Goal: Transaction & Acquisition: Purchase product/service

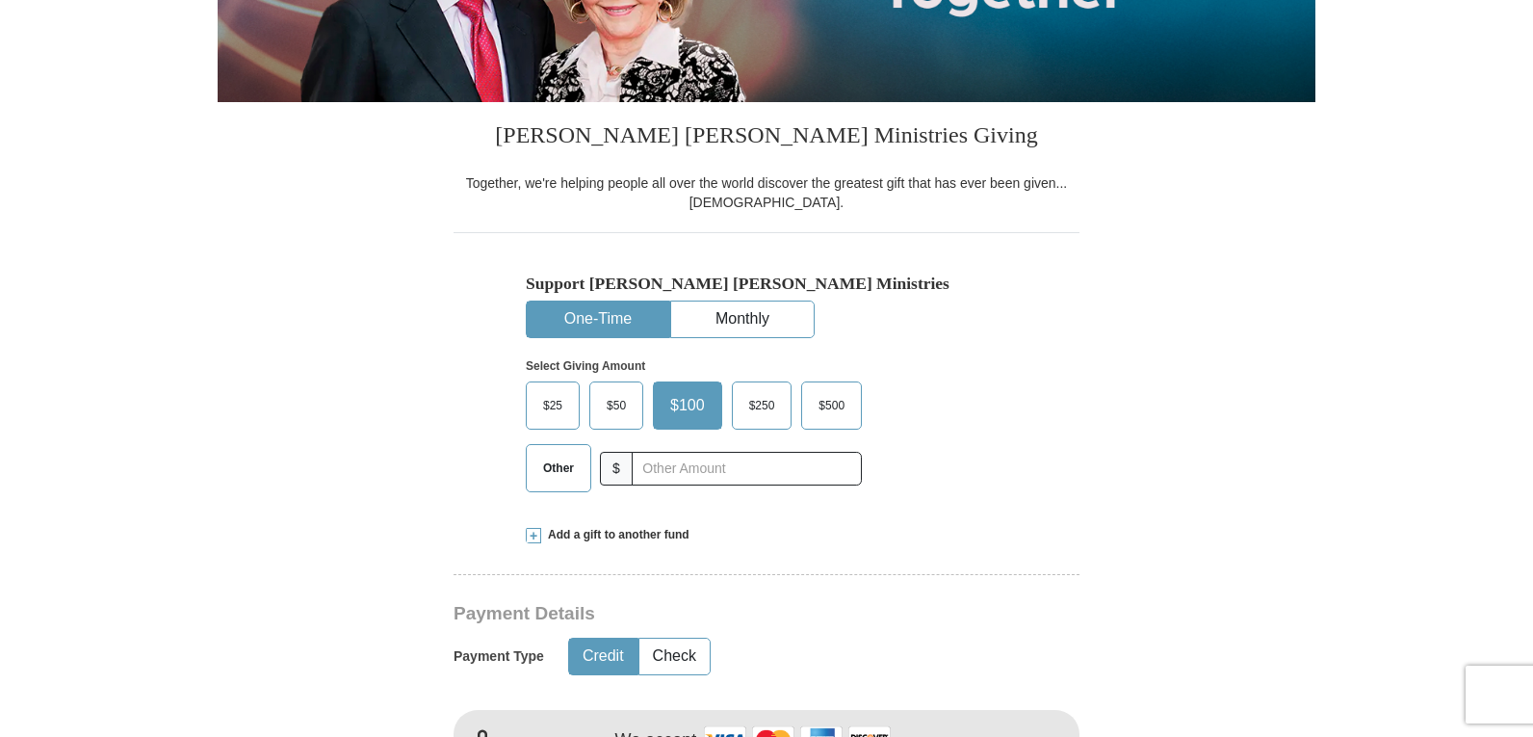
scroll to position [385, 0]
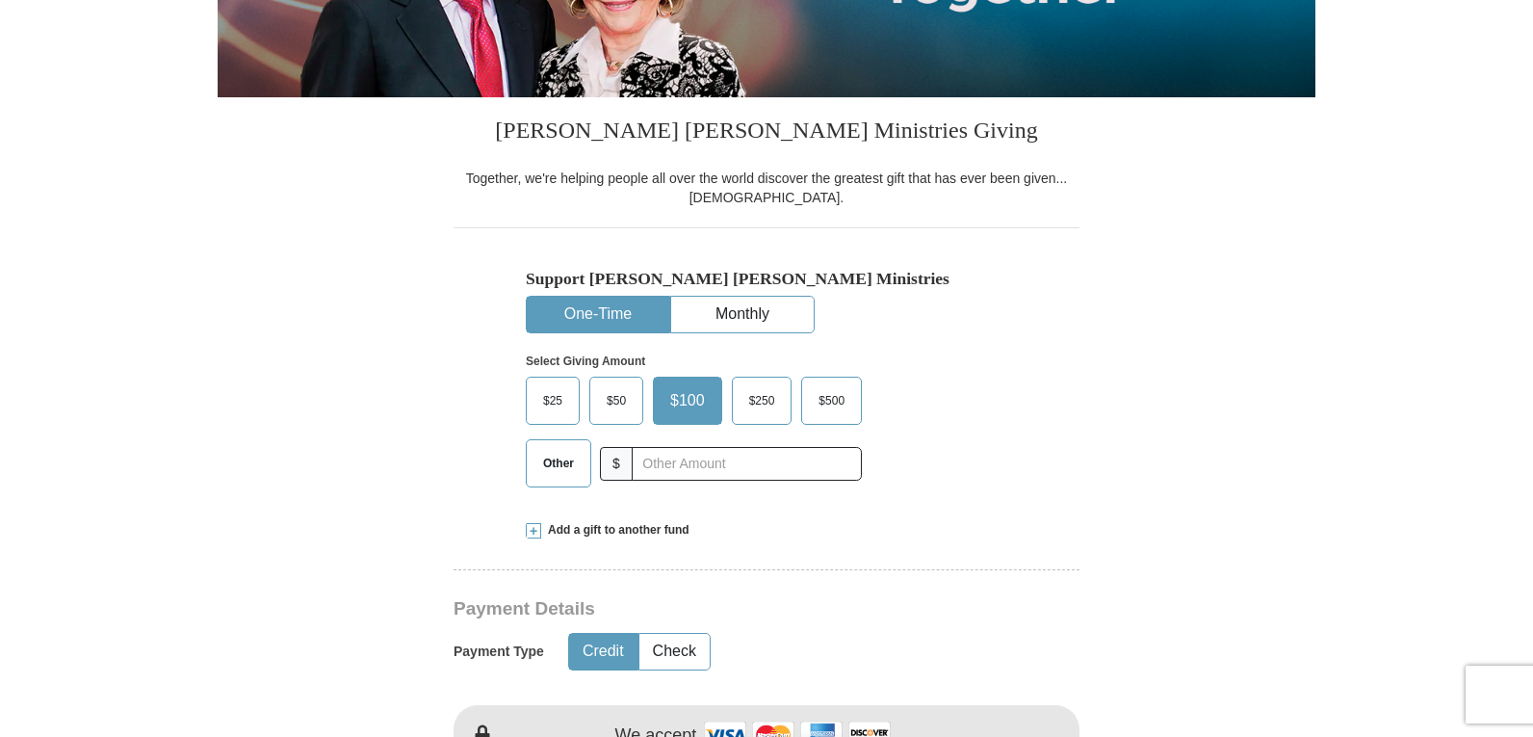
click at [557, 470] on span "Other" at bounding box center [559, 463] width 50 height 29
click at [0, 0] on input "Other" at bounding box center [0, 0] width 0 height 0
click at [614, 529] on span "Add a gift to another fund" at bounding box center [615, 530] width 148 height 16
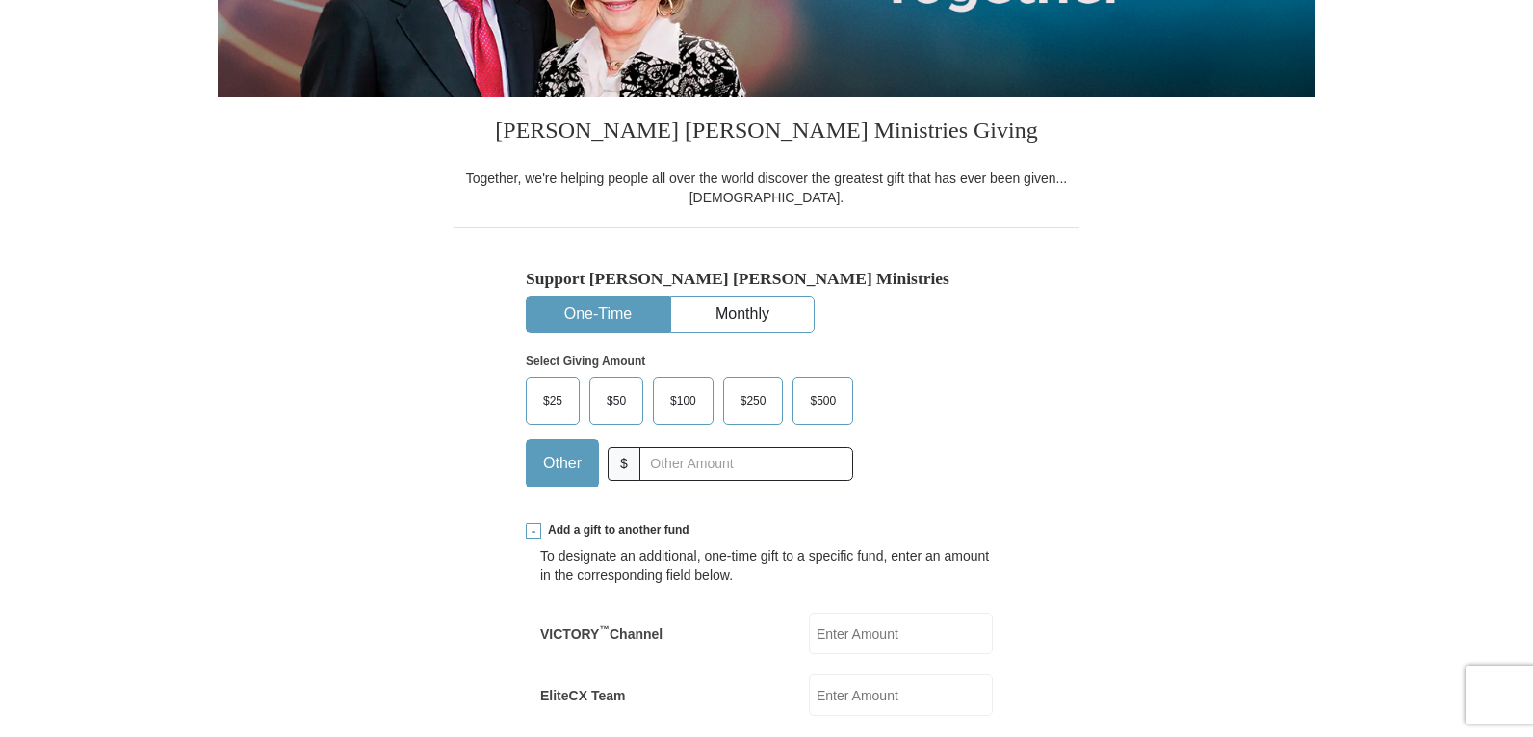
click at [836, 696] on input "EliteCX Team" at bounding box center [901, 694] width 184 height 41
type input "25.00"
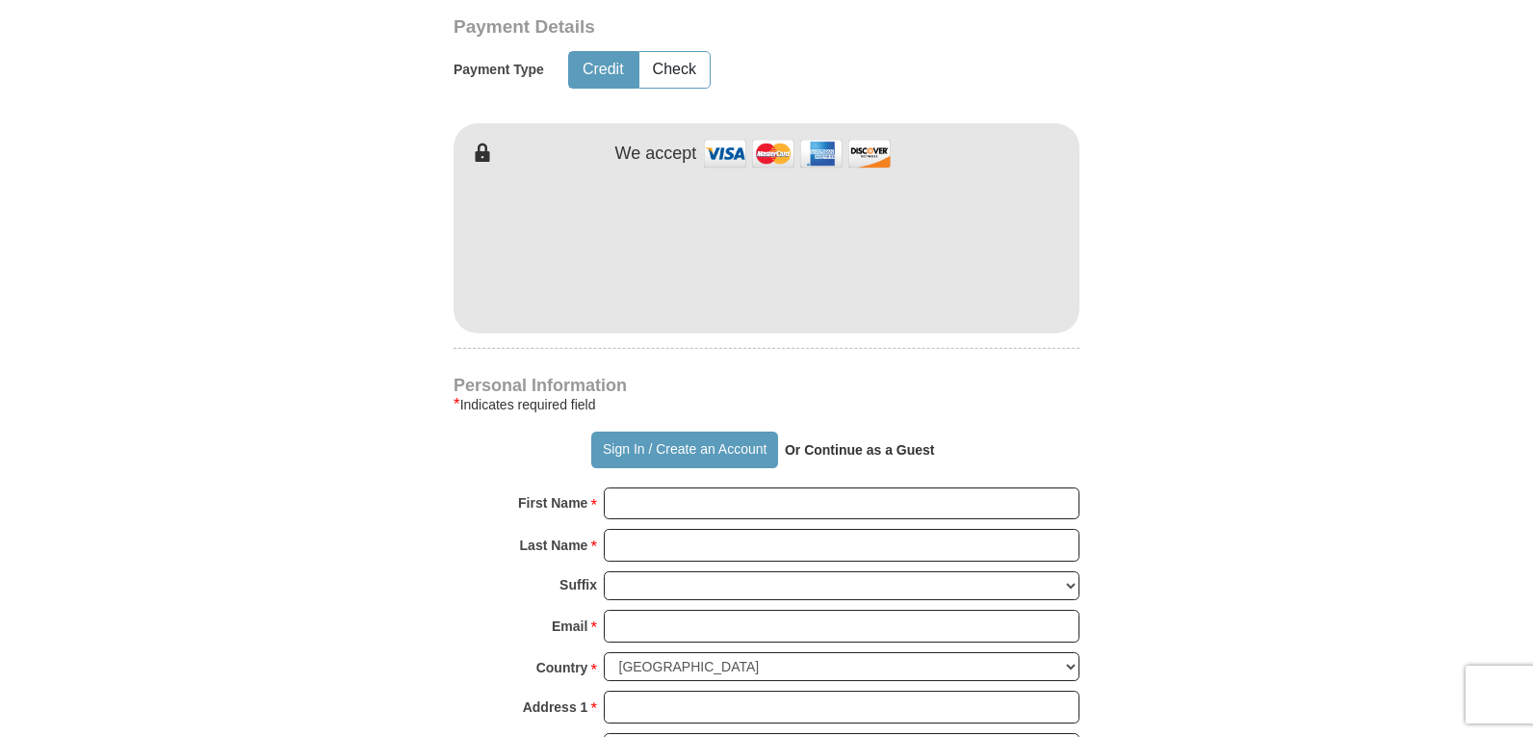
scroll to position [1156, 0]
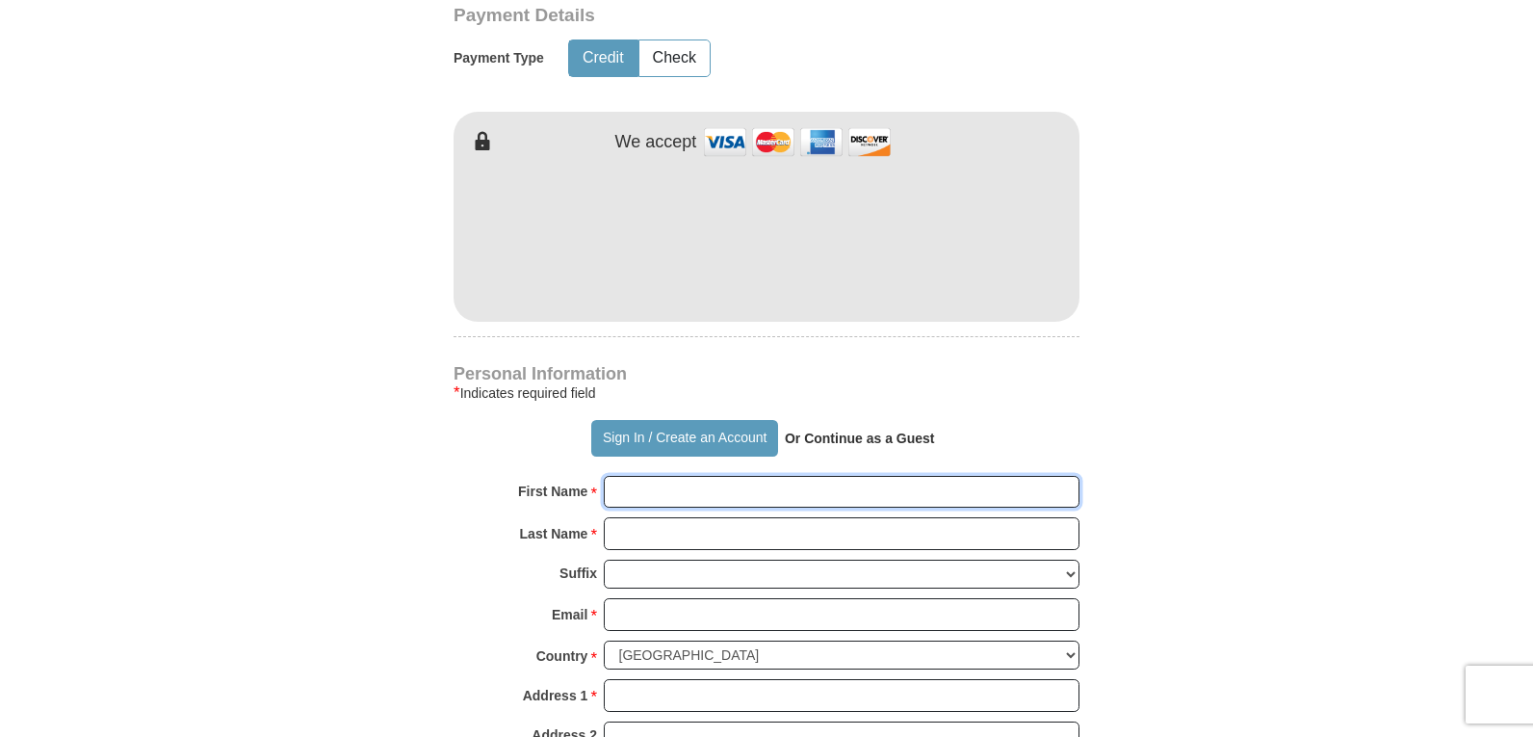
click at [625, 501] on input "First Name *" at bounding box center [842, 492] width 476 height 33
type input "[PERSON_NAME]"
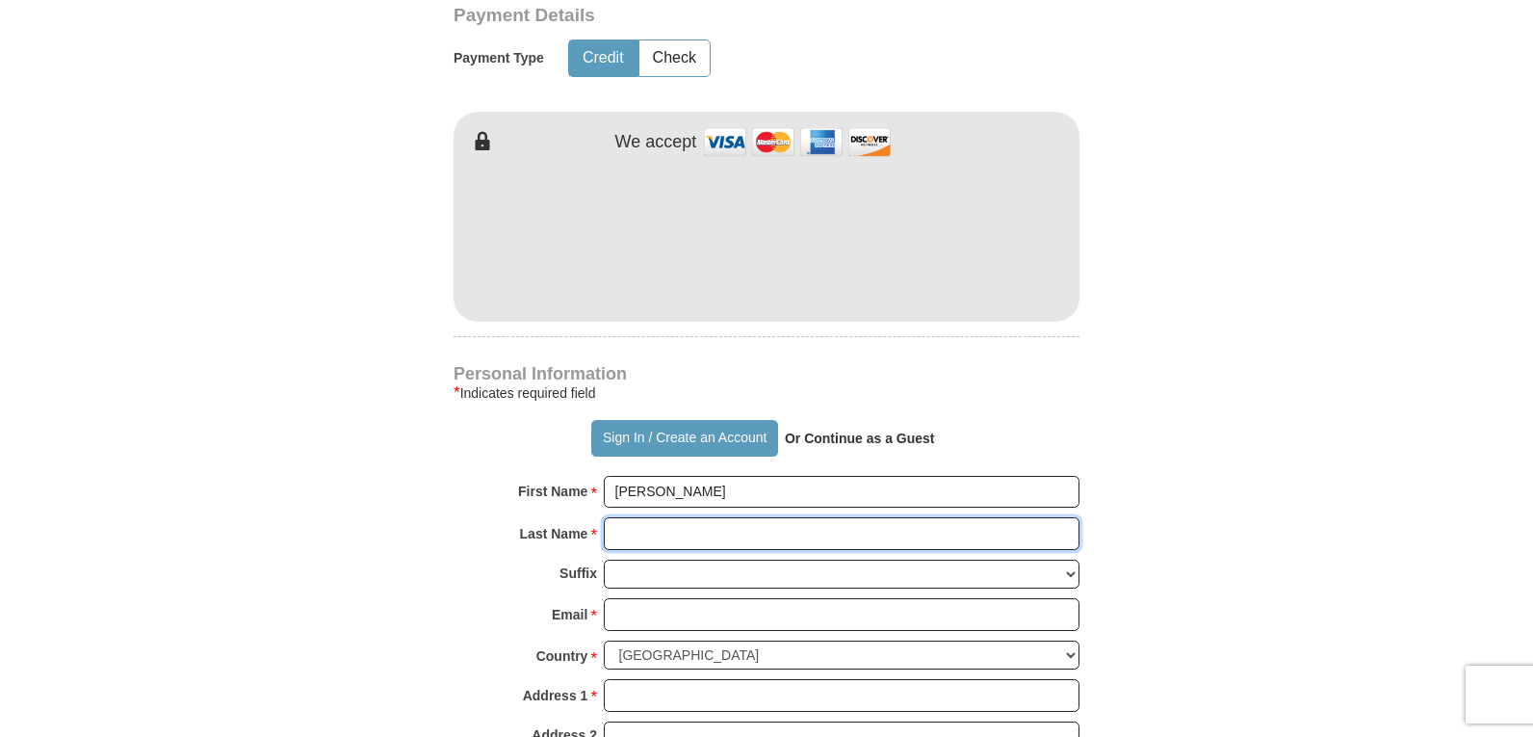
click at [689, 537] on input "Last Name *" at bounding box center [842, 533] width 476 height 33
type input "[PERSON_NAME]"
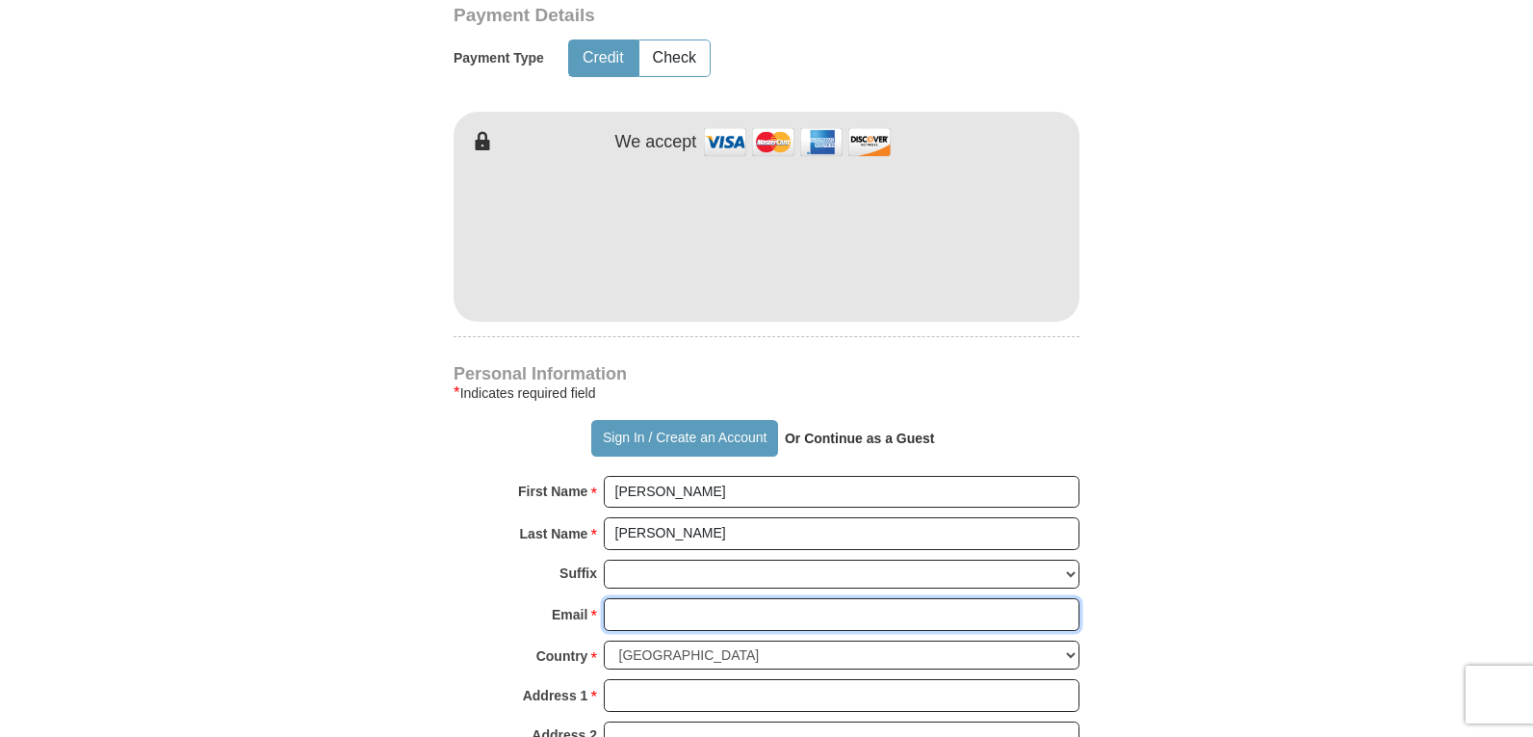
click at [680, 616] on input "Email *" at bounding box center [842, 614] width 476 height 33
type input "[EMAIL_ADDRESS][DOMAIN_NAME]"
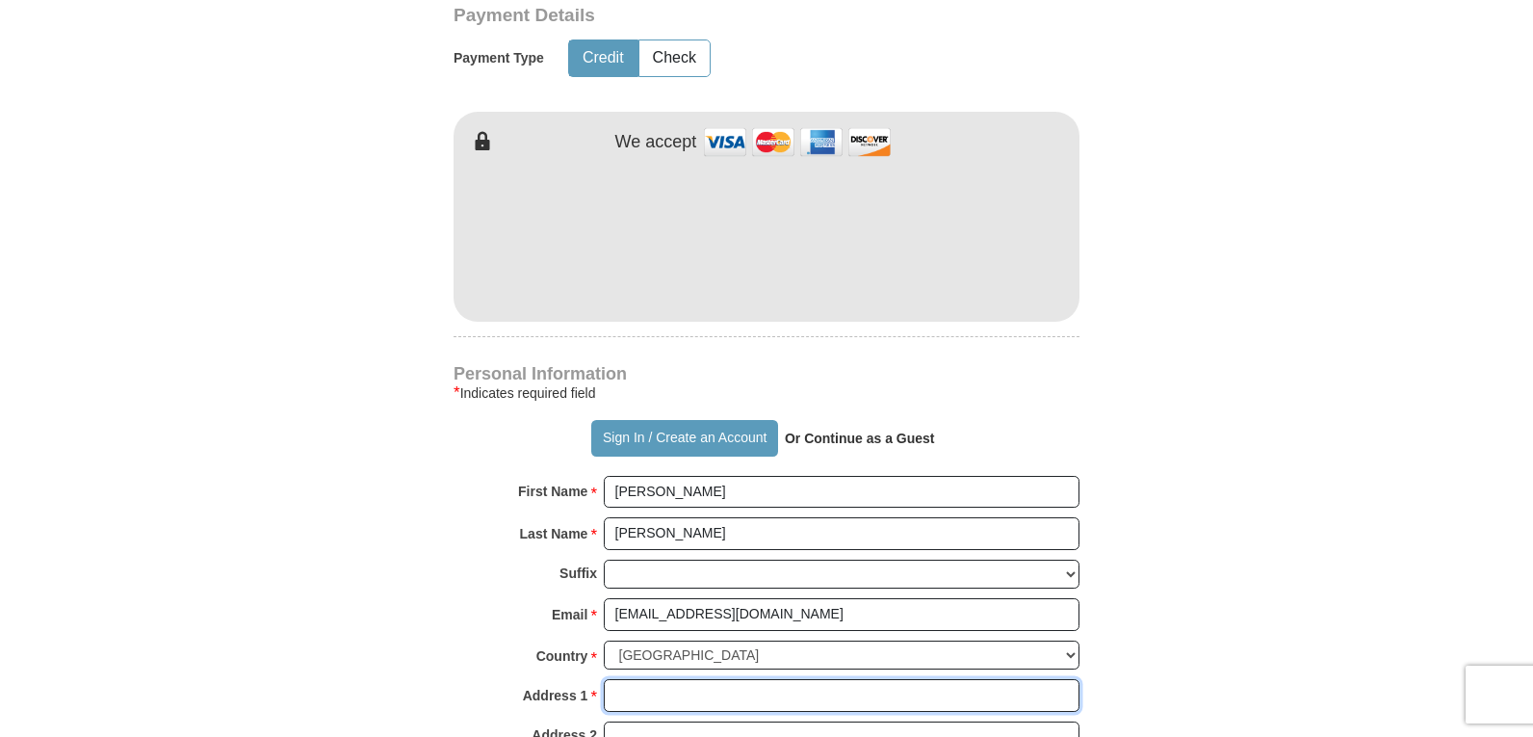
type input "[STREET_ADDRESS][PERSON_NAME]"
type input "Lehigh Acres"
select select "FL"
type input "33971"
type input "2395959734"
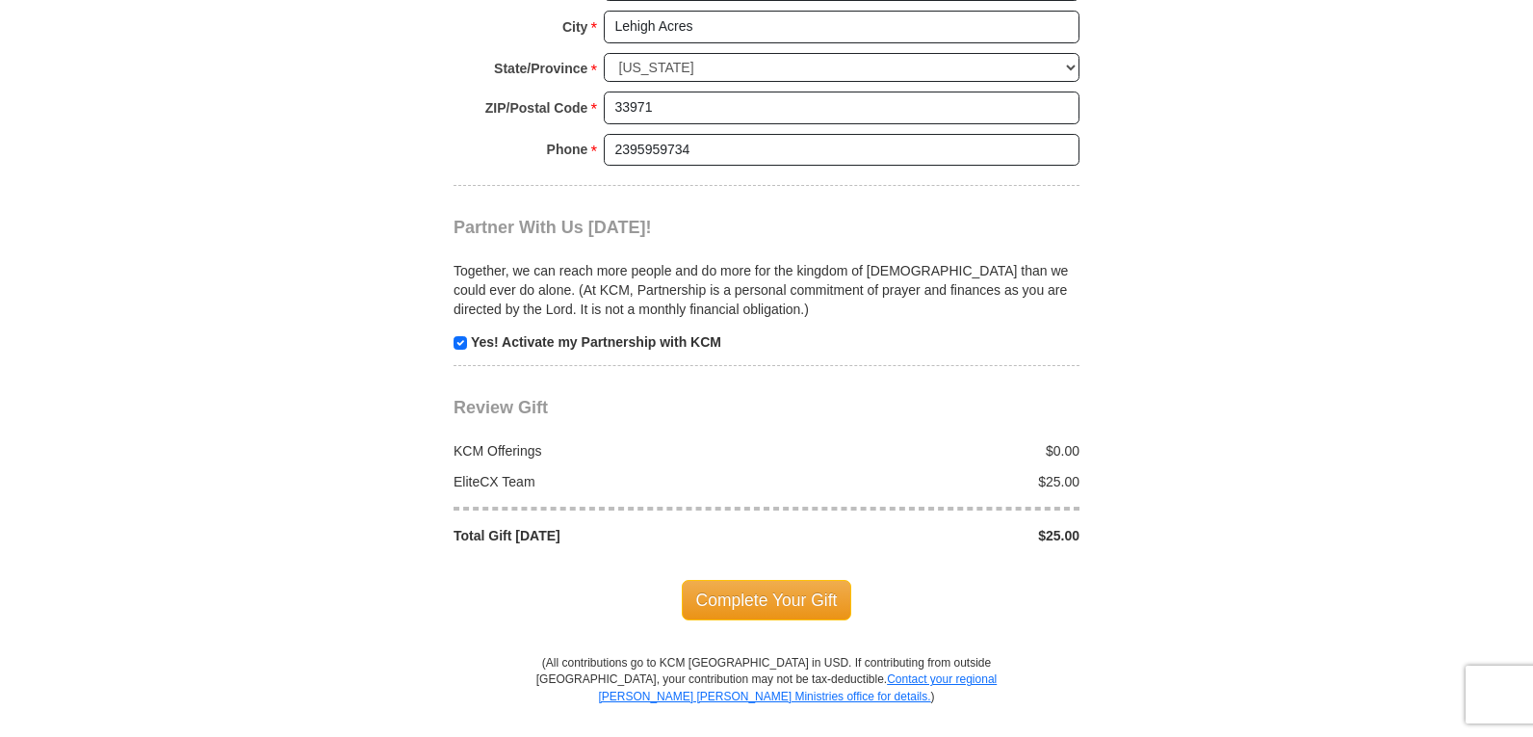
scroll to position [2023, 0]
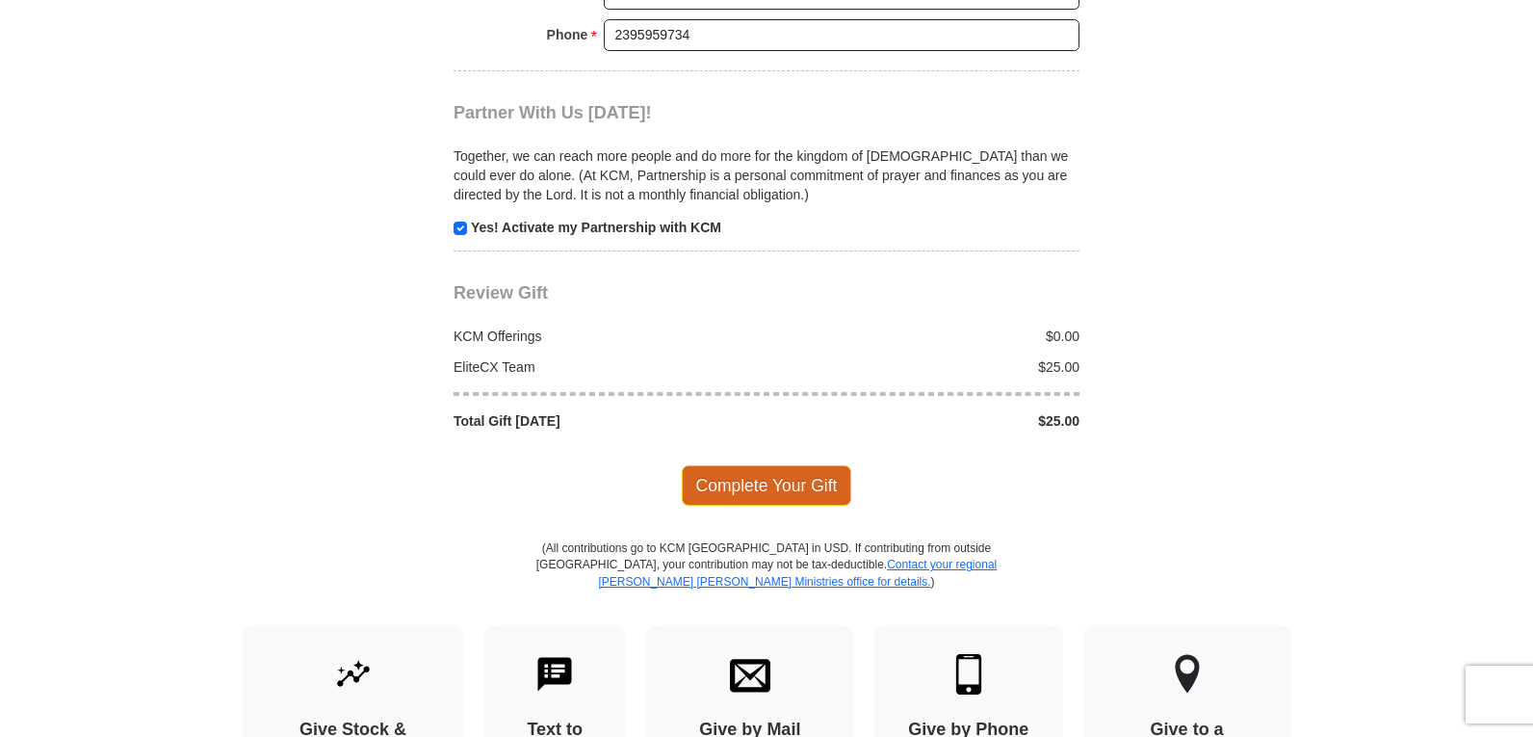
click at [798, 484] on span "Complete Your Gift" at bounding box center [767, 485] width 170 height 40
